Goal: Contribute content: Contribute content

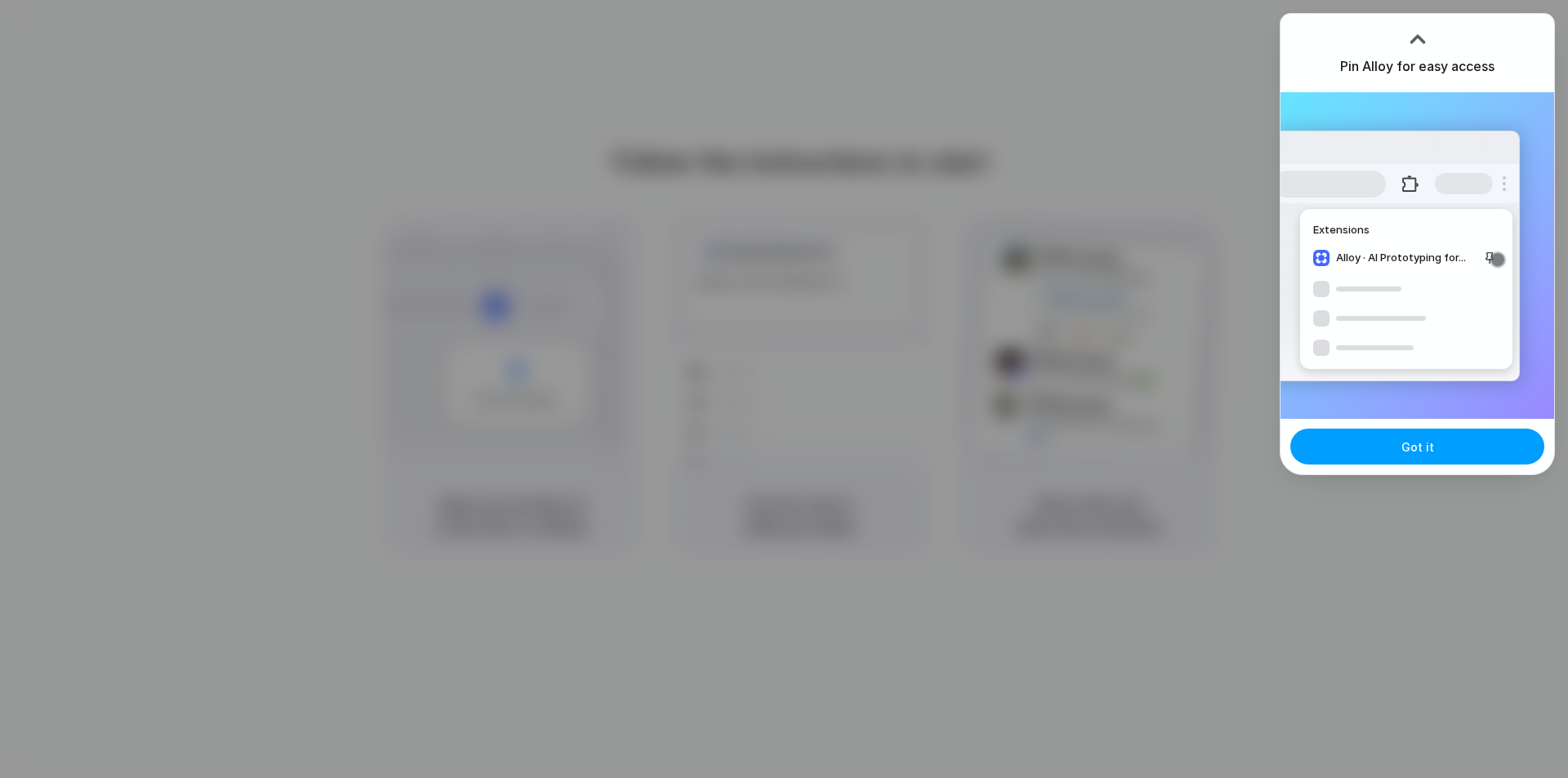
click at [1421, 462] on button "Got it" at bounding box center [1417, 446] width 254 height 36
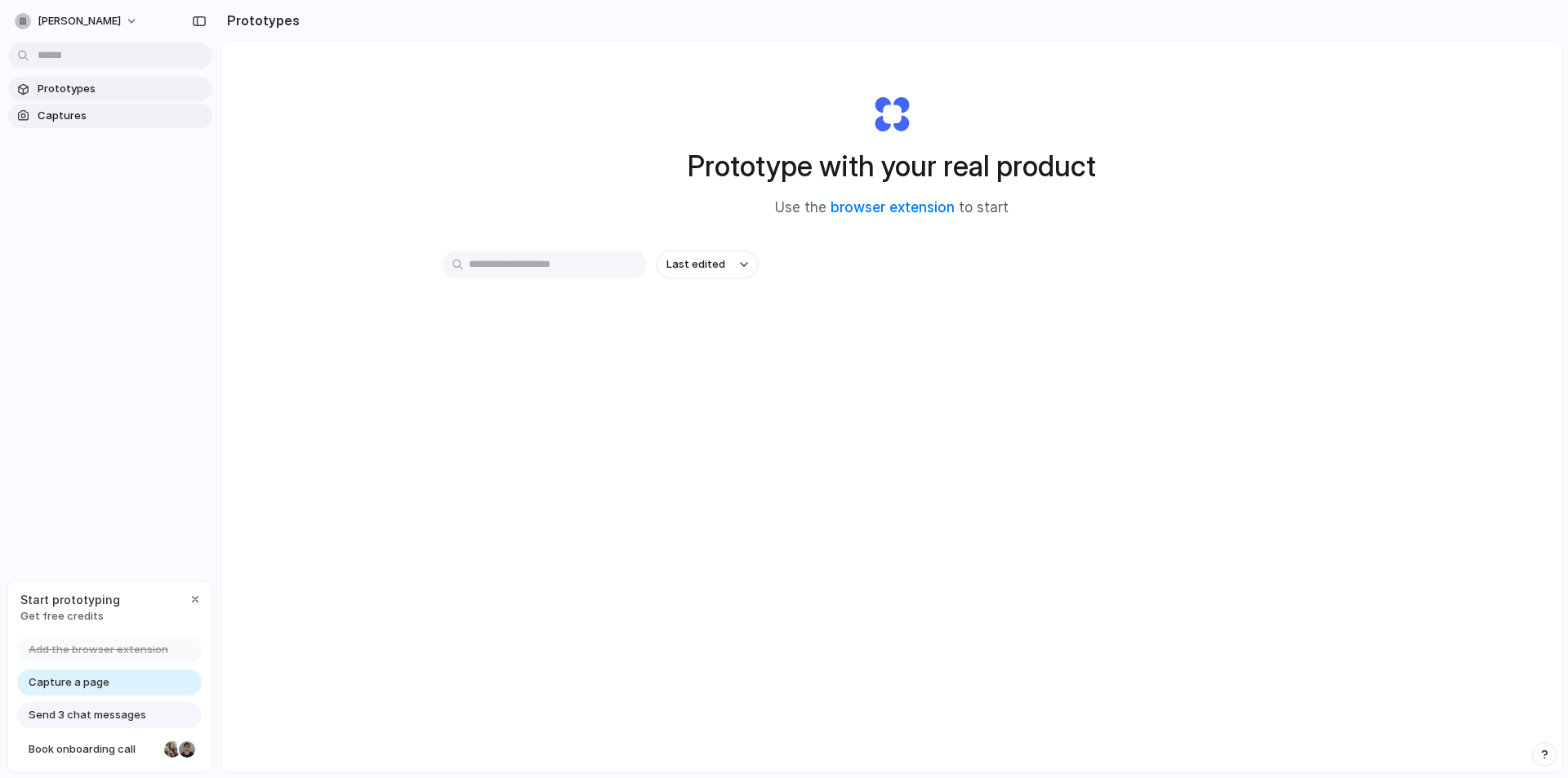
click at [49, 125] on link "Captures" at bounding box center [110, 116] width 204 height 25
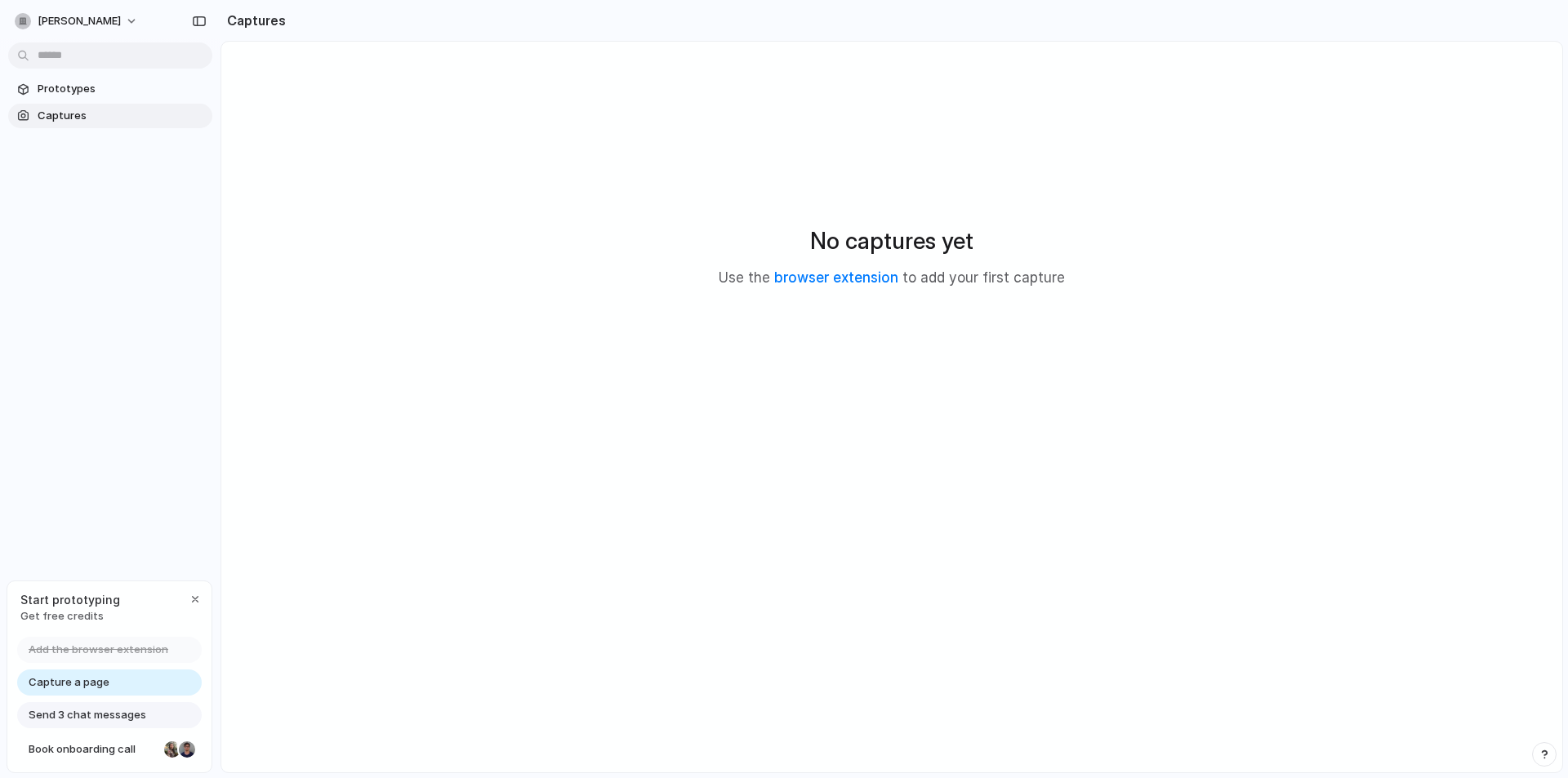
click at [87, 109] on span "Captures" at bounding box center [121, 116] width 168 height 16
click at [98, 89] on span "Prototypes" at bounding box center [121, 88] width 168 height 16
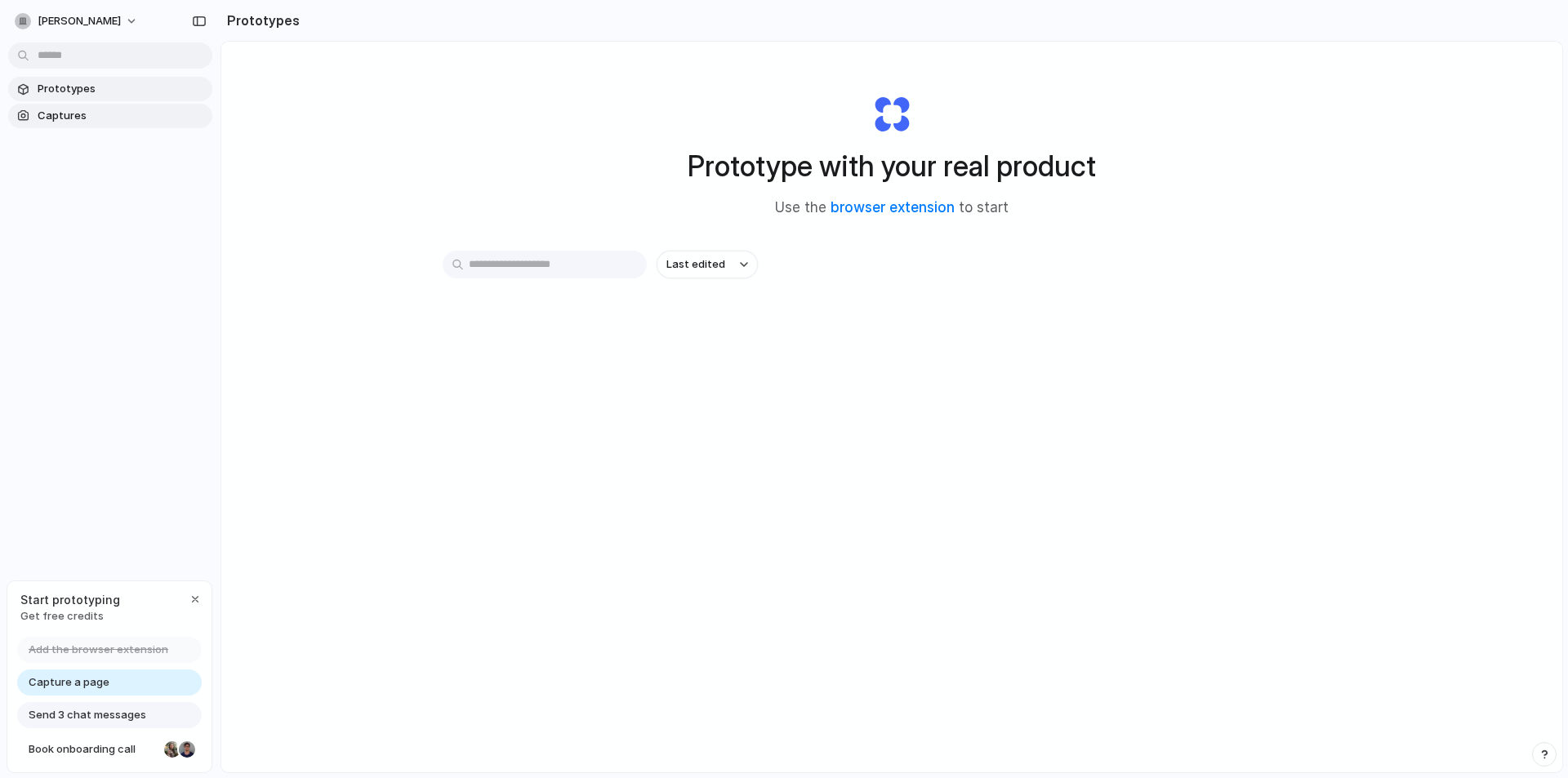
click at [91, 112] on span "Captures" at bounding box center [121, 116] width 168 height 16
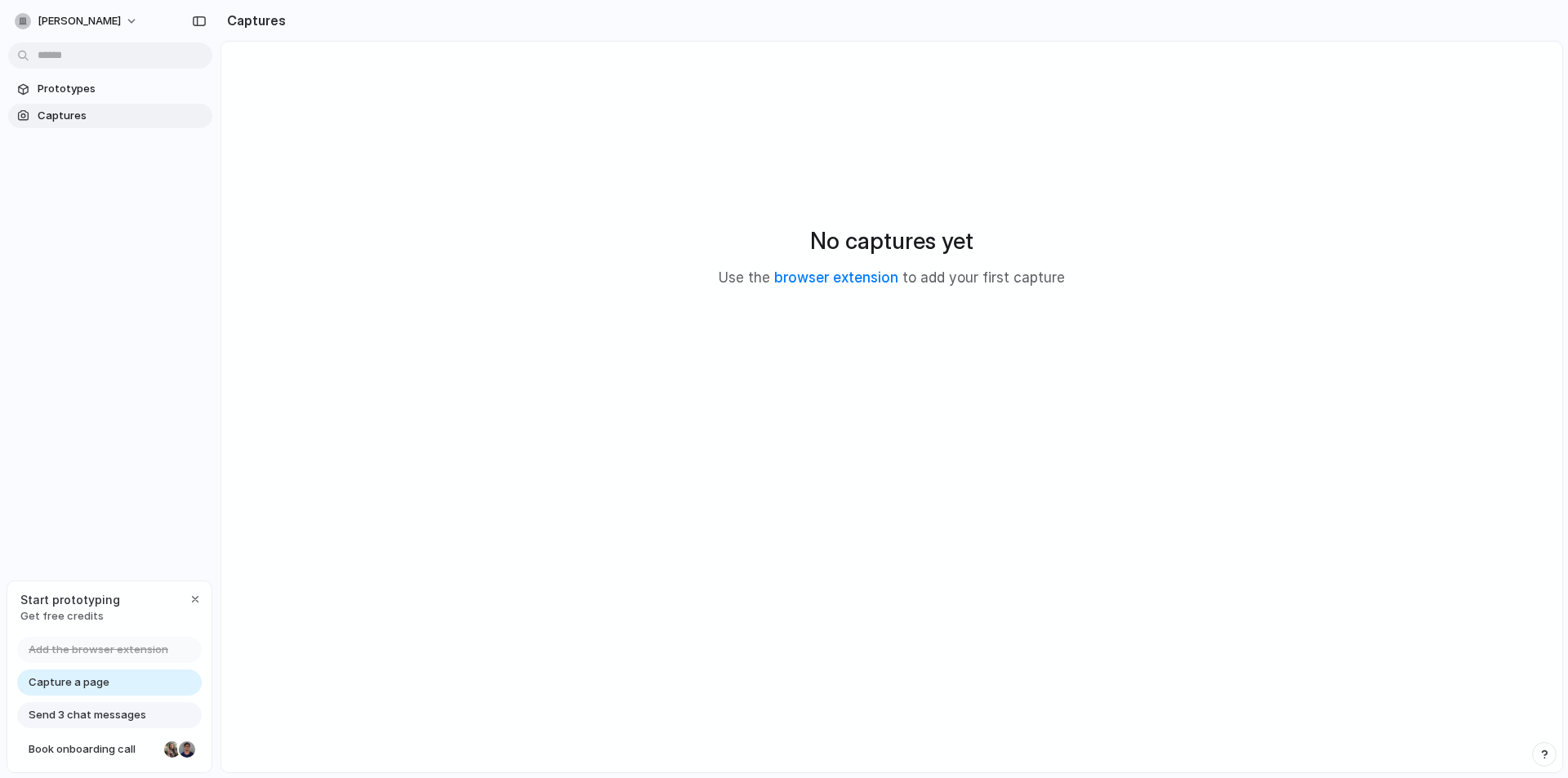
click at [66, 686] on span "Capture a page" at bounding box center [68, 681] width 81 height 16
click at [198, 597] on div "button" at bounding box center [195, 599] width 13 height 13
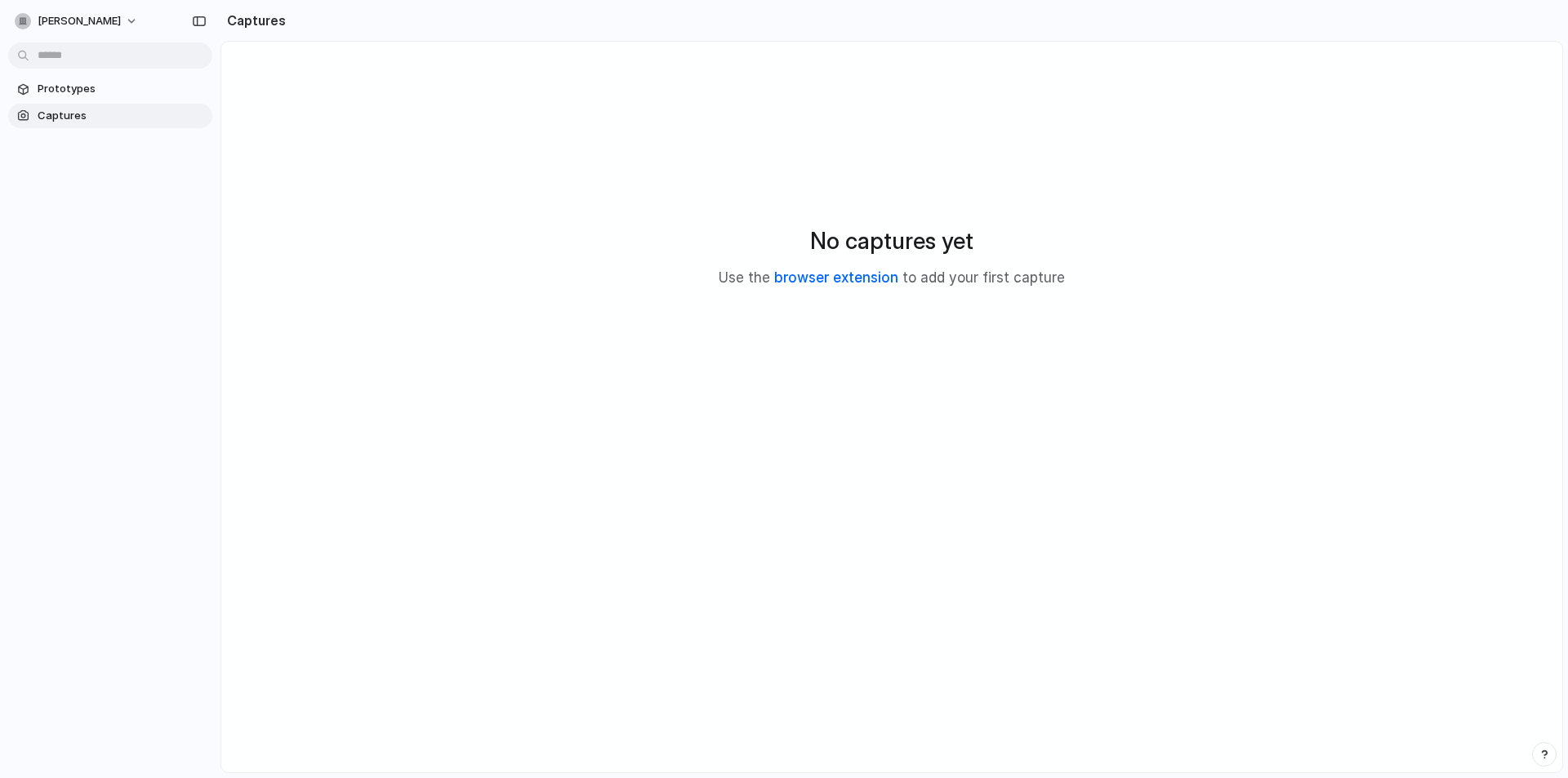
click at [881, 274] on link "browser extension" at bounding box center [836, 277] width 124 height 16
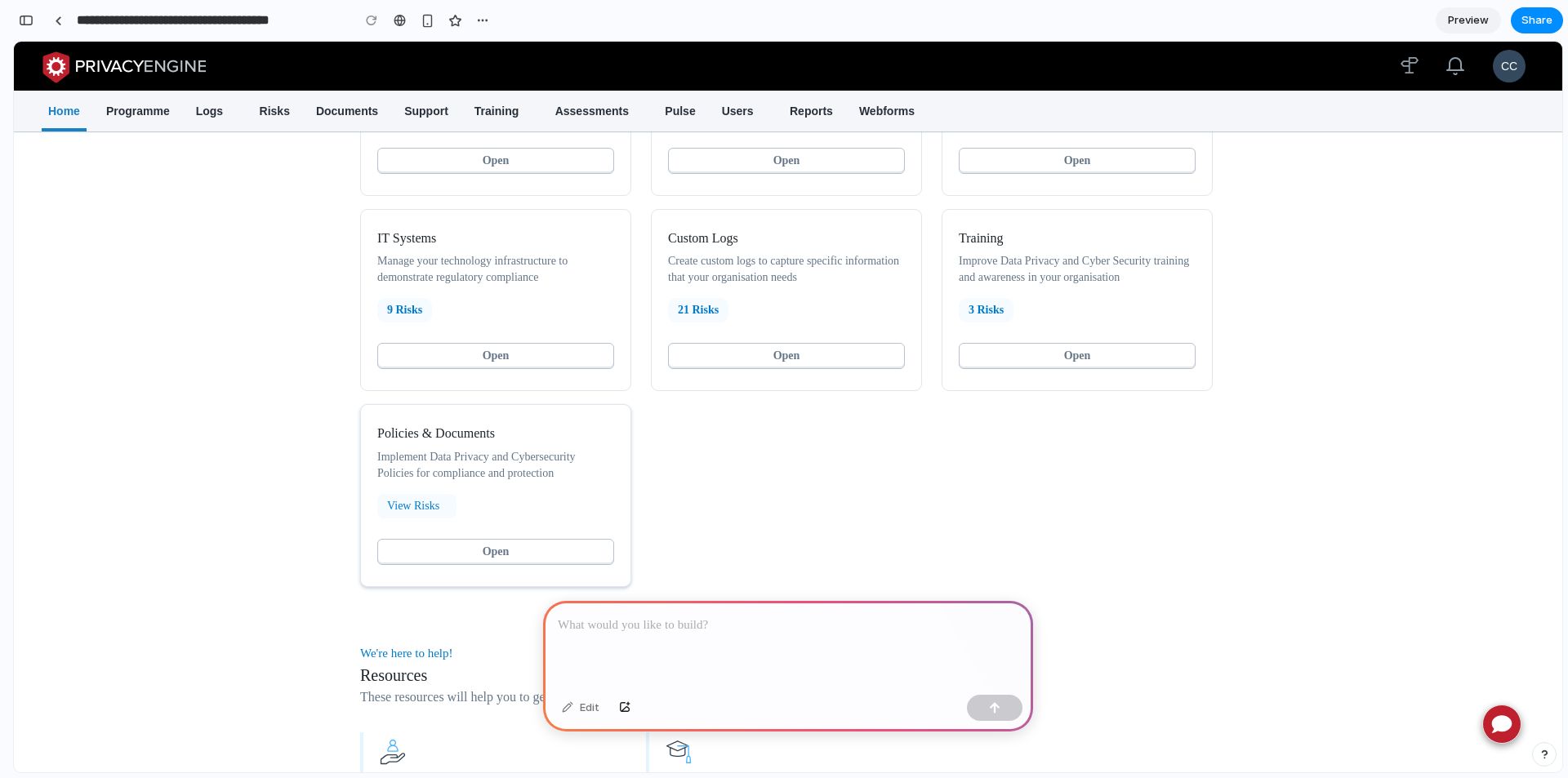
scroll to position [653, 0]
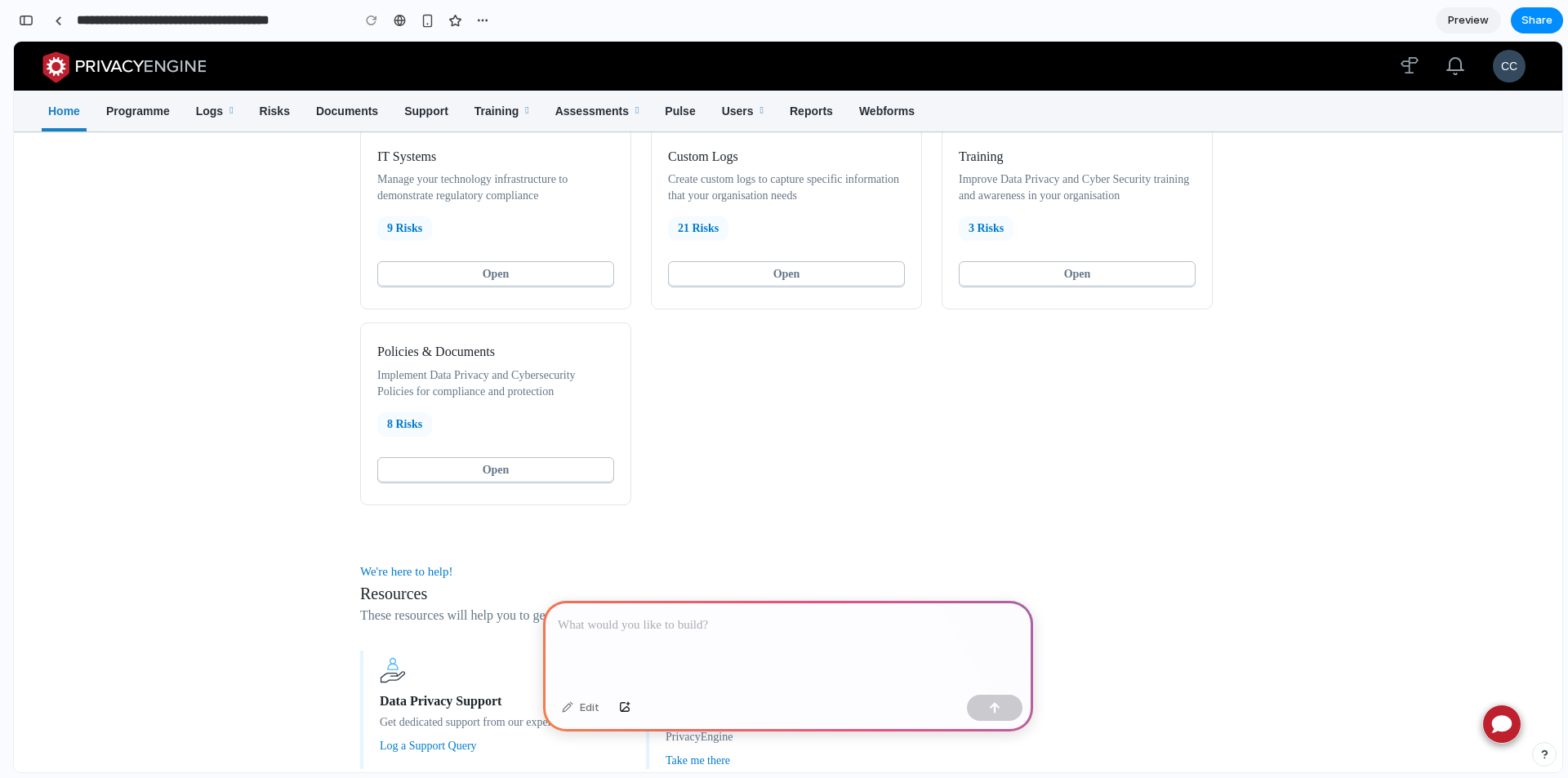
click at [660, 622] on p at bounding box center [788, 624] width 461 height 20
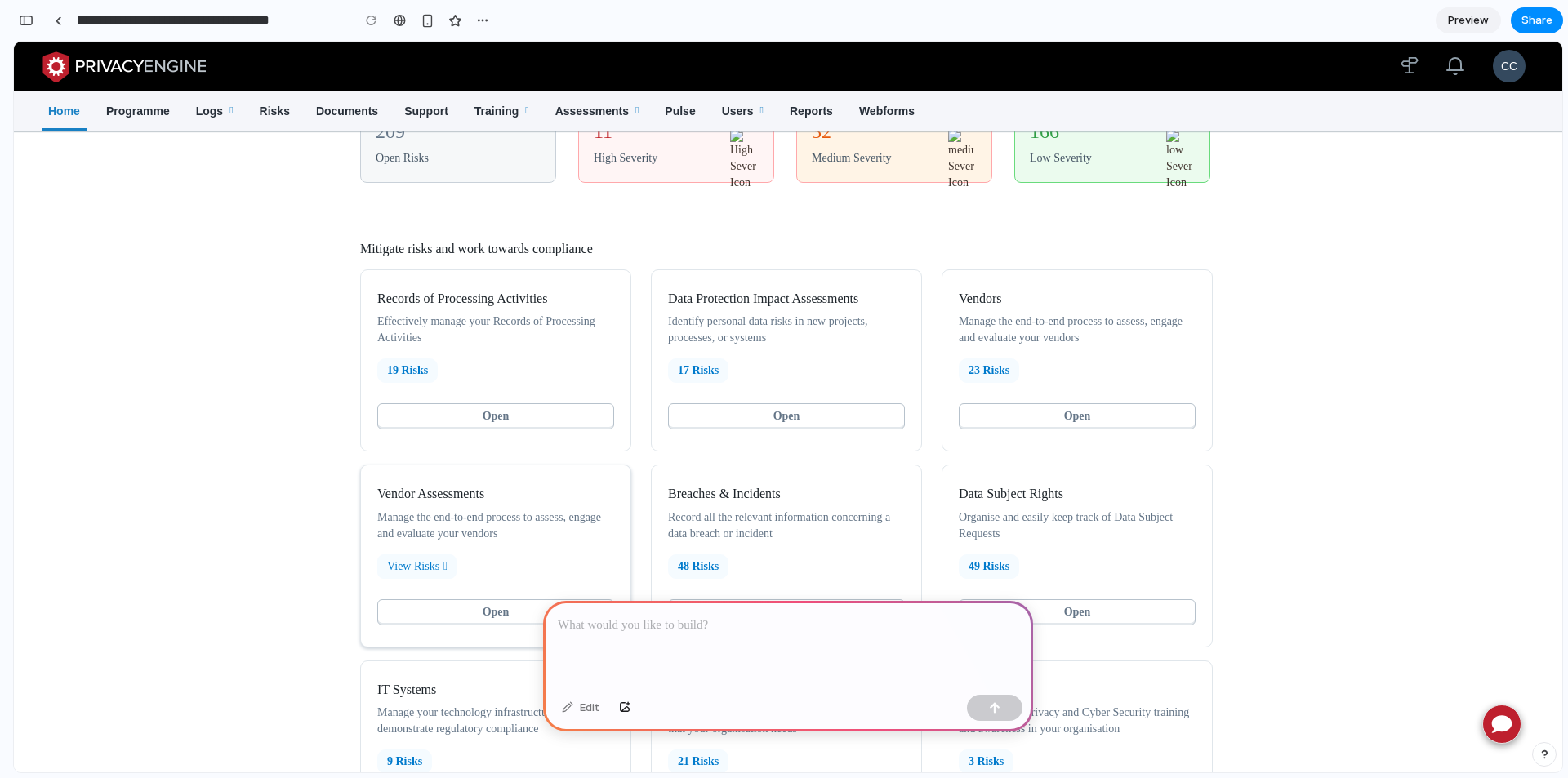
scroll to position [81, 0]
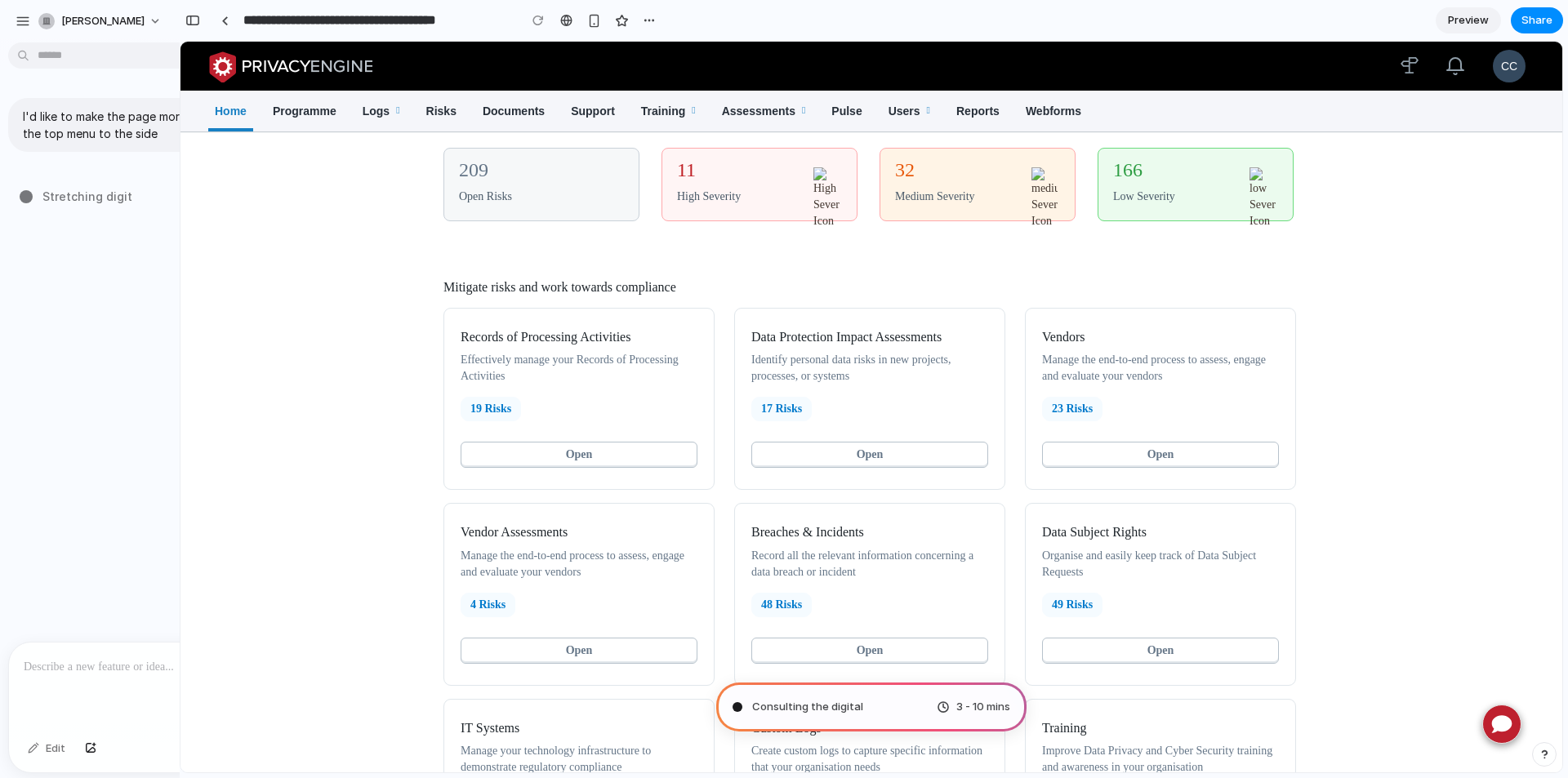
type input "**********"
